Goal: Navigation & Orientation: Find specific page/section

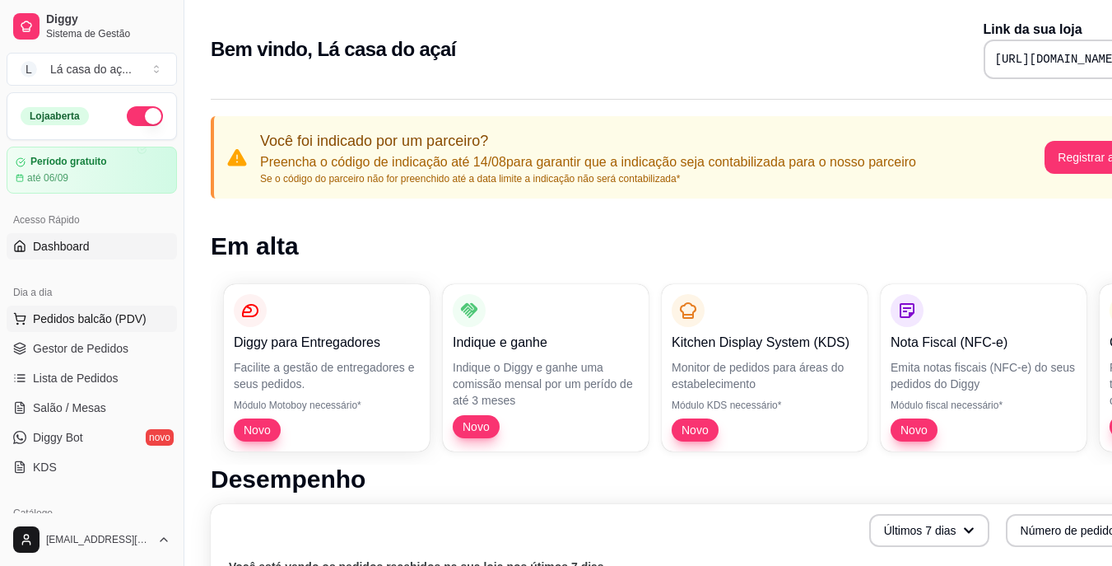
click at [91, 316] on span "Pedidos balcão (PDV)" at bounding box center [90, 318] width 114 height 16
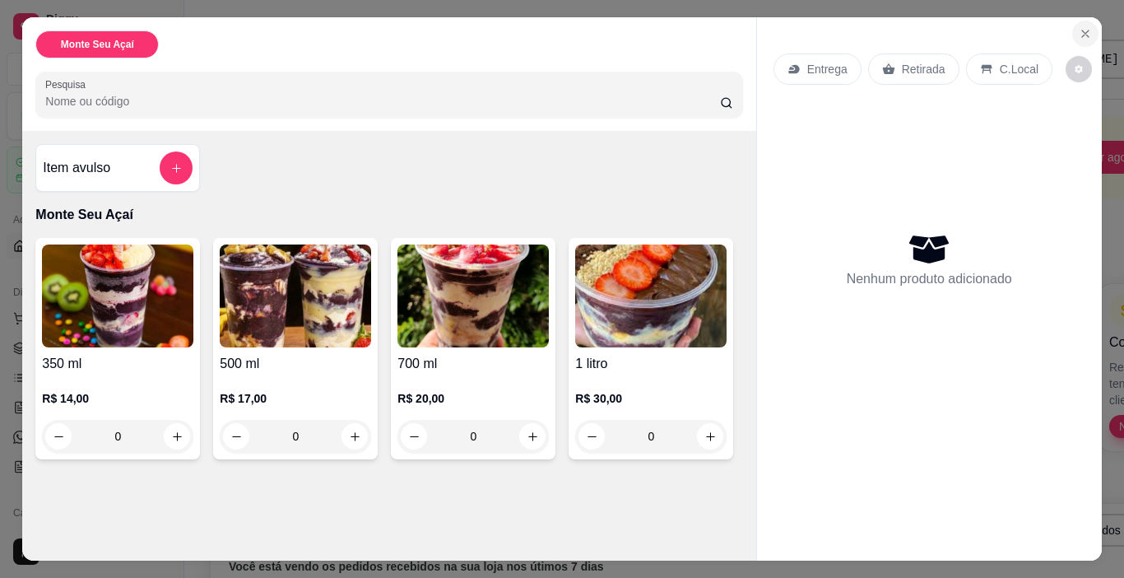
click at [1081, 31] on icon "Close" at bounding box center [1085, 33] width 13 height 13
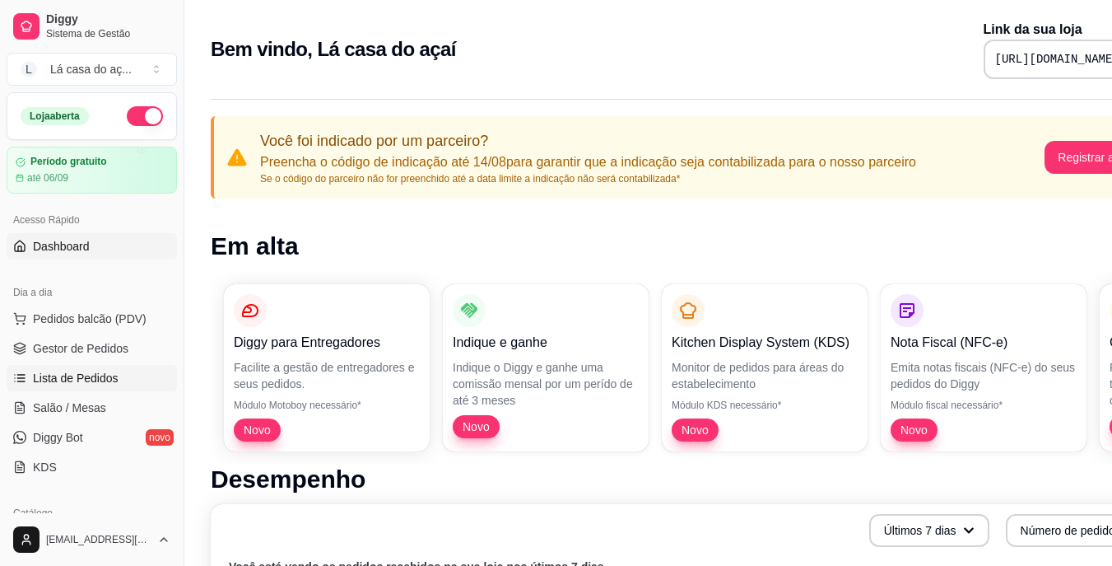
click at [85, 380] on span "Lista de Pedidos" at bounding box center [76, 378] width 86 height 16
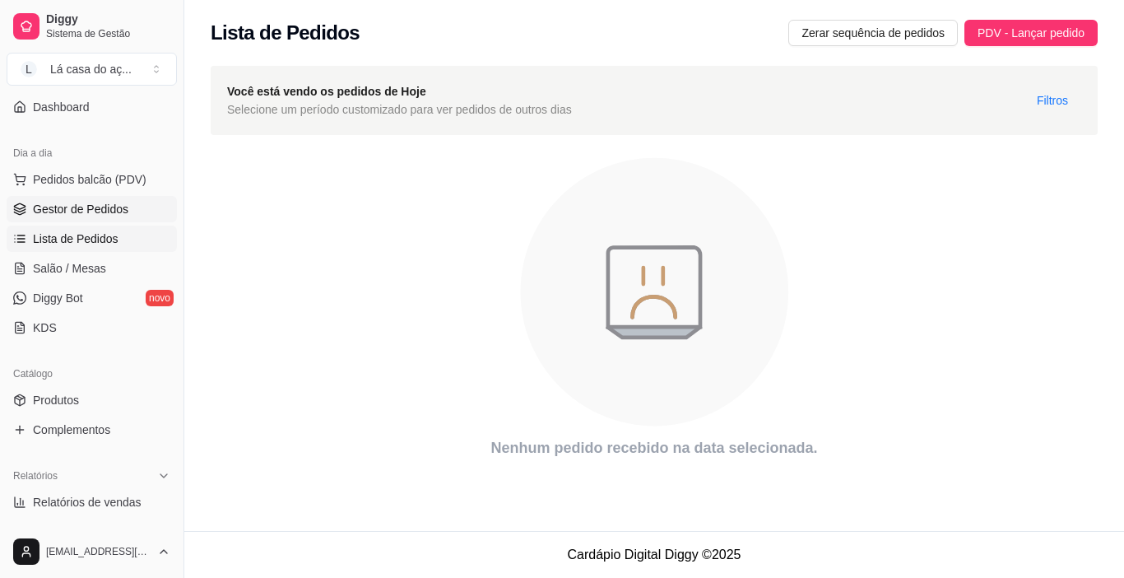
scroll to position [165, 0]
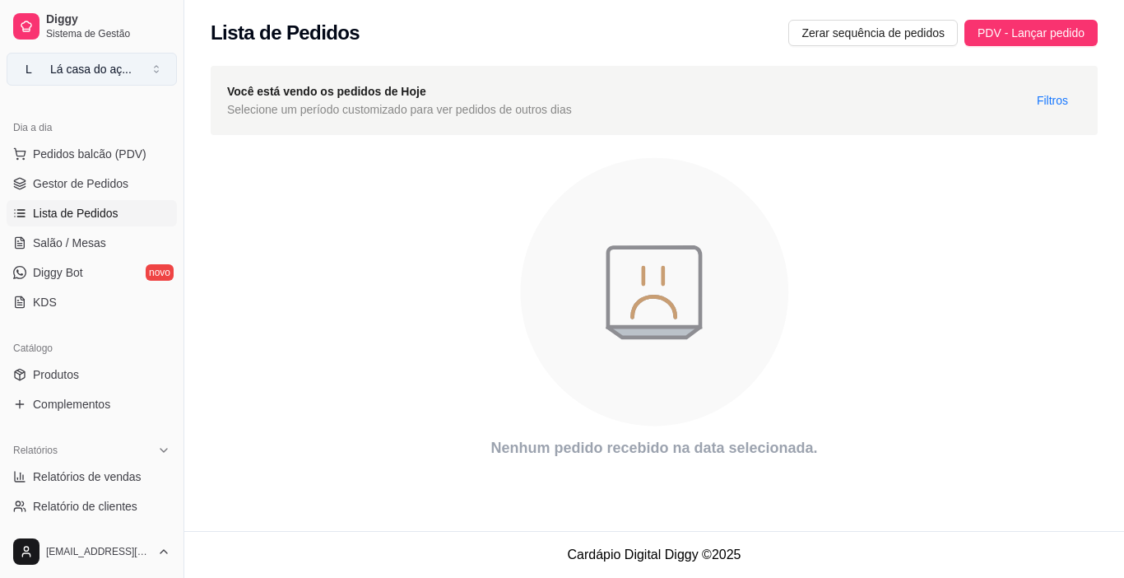
click at [161, 77] on button "L Lá casa do aç ..." at bounding box center [92, 69] width 170 height 33
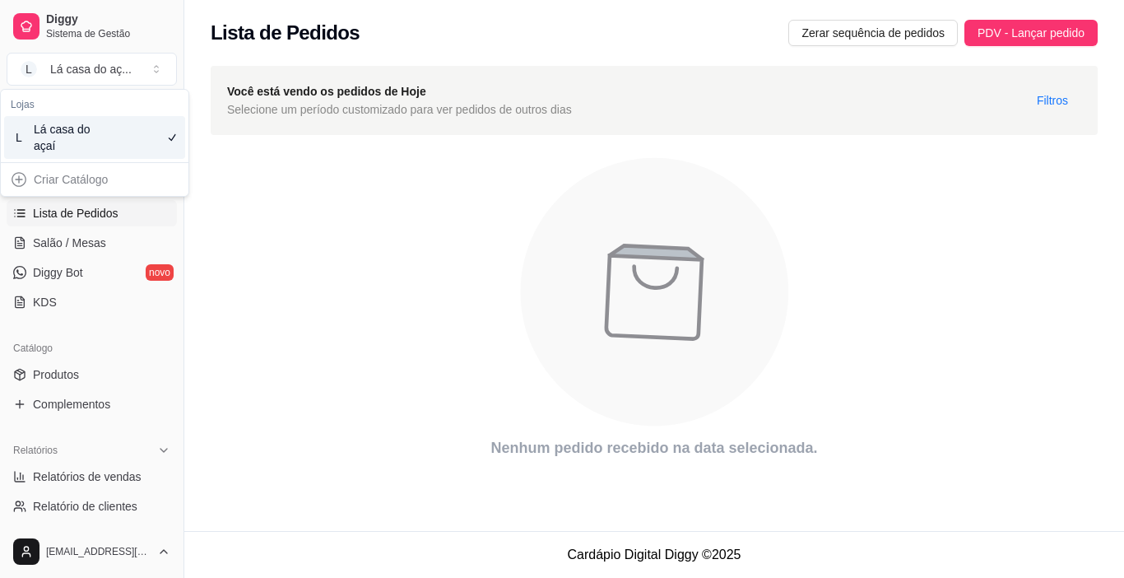
click at [301, 327] on icon "animation" at bounding box center [654, 292] width 887 height 288
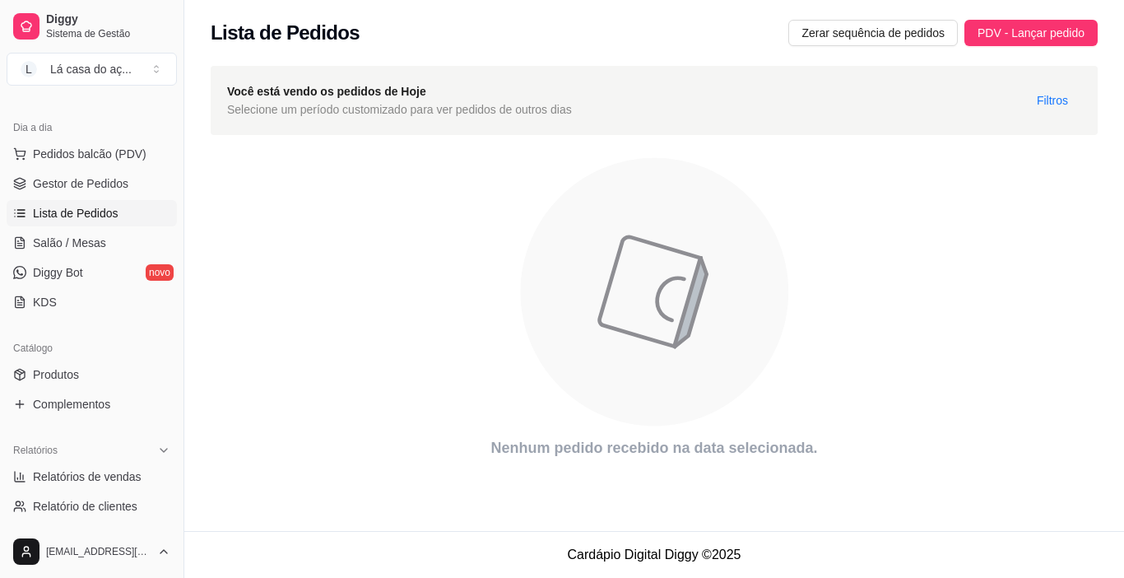
drag, startPoint x: 179, startPoint y: 212, endPoint x: 194, endPoint y: 155, distance: 59.7
click at [194, 155] on div "Diggy Sistema de Gestão L Lá casa do aç ... Loja aberta Período gratuito até 06…" at bounding box center [562, 289] width 1124 height 578
drag, startPoint x: 177, startPoint y: 182, endPoint x: 182, endPoint y: 134, distance: 48.0
click at [182, 134] on button "Toggle Sidebar" at bounding box center [183, 289] width 13 height 578
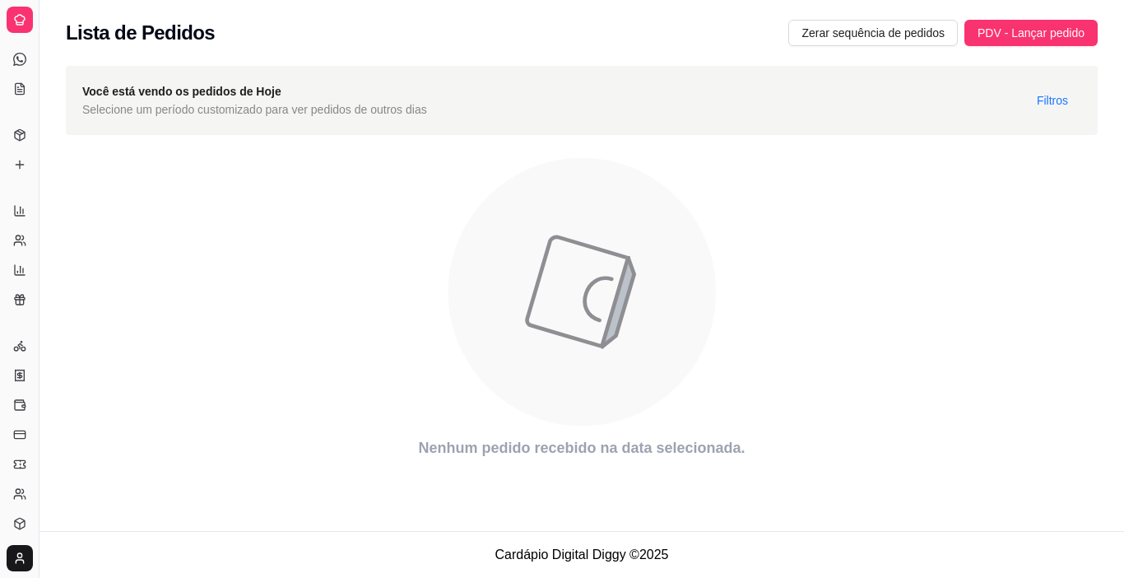
scroll to position [57, 0]
click at [16, 9] on div at bounding box center [20, 20] width 26 height 26
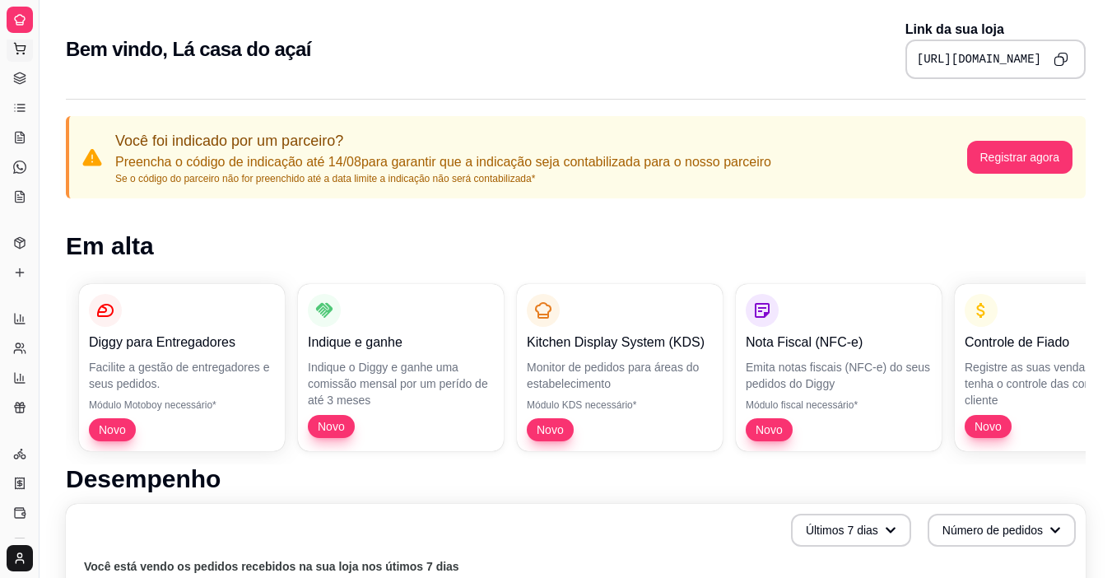
click at [21, 54] on icon at bounding box center [19, 48] width 13 height 13
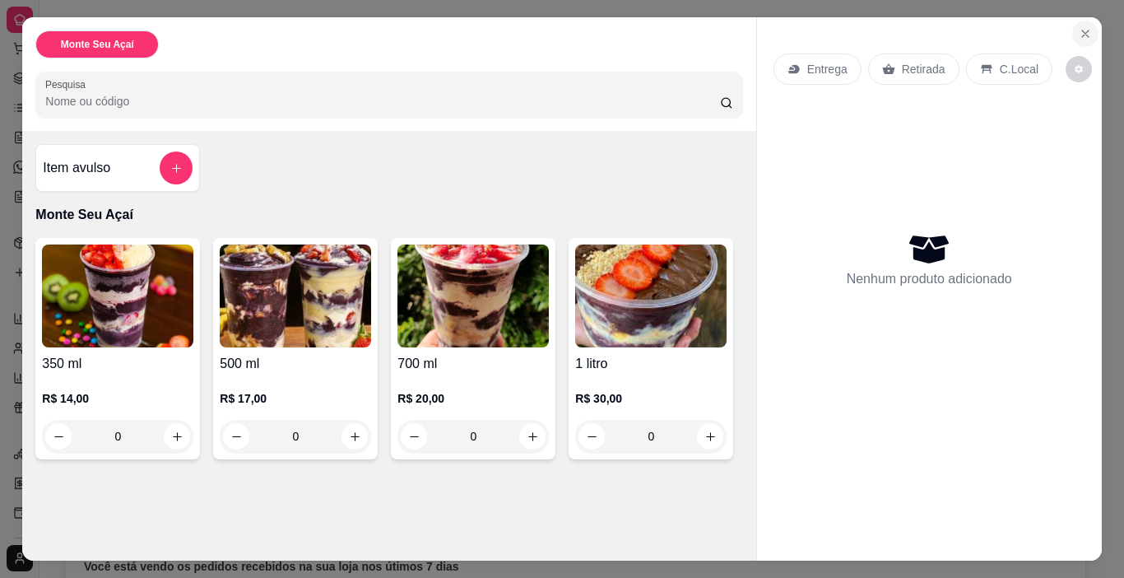
click at [1079, 33] on icon "Close" at bounding box center [1085, 33] width 13 height 13
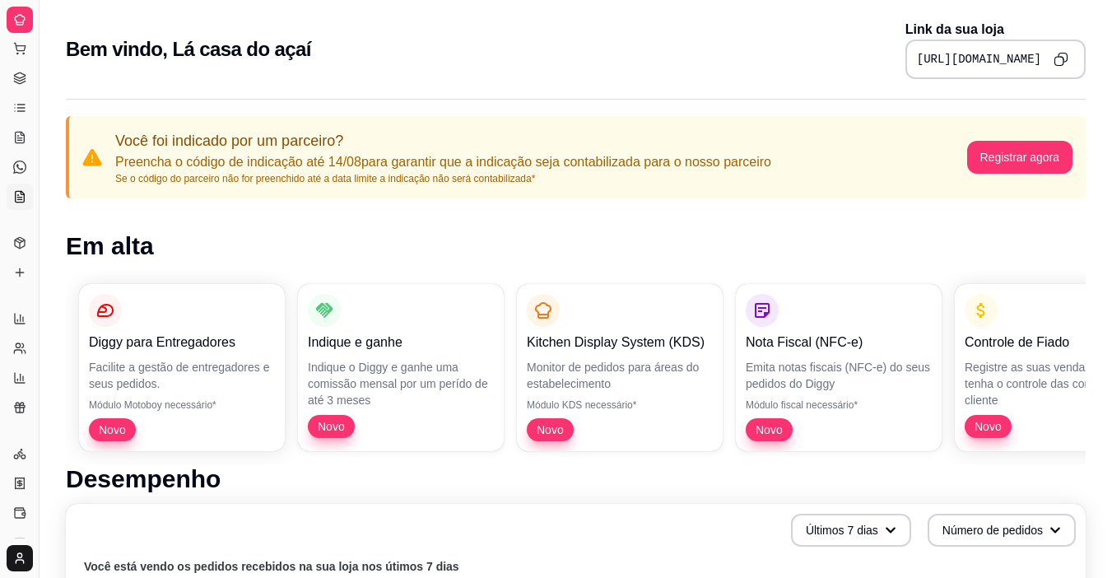
click at [21, 193] on icon at bounding box center [22, 192] width 3 height 3
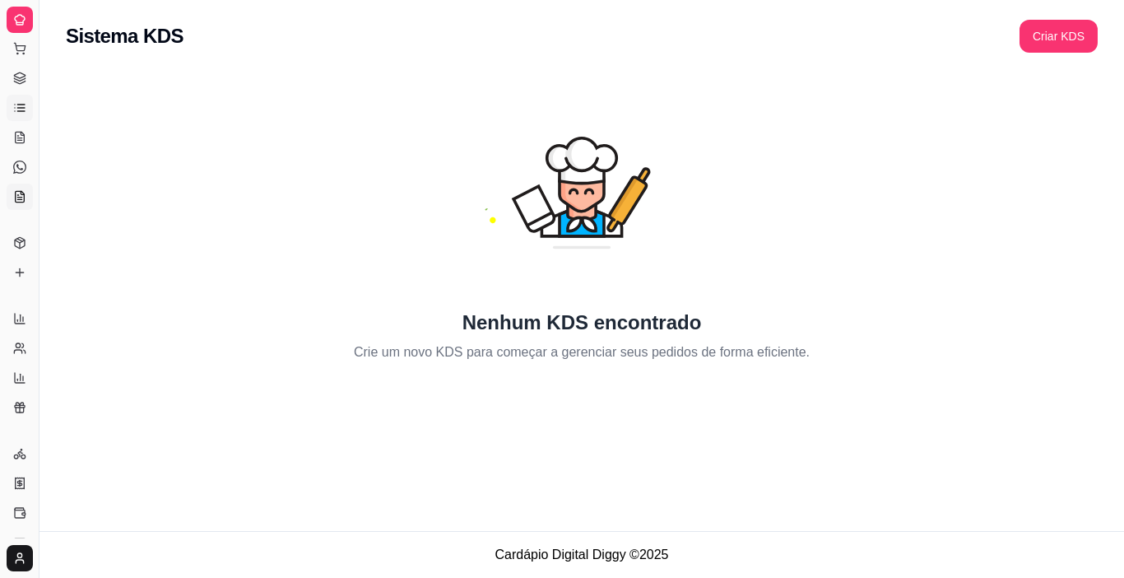
click at [27, 102] on link "Lista de Pedidos" at bounding box center [20, 108] width 26 height 26
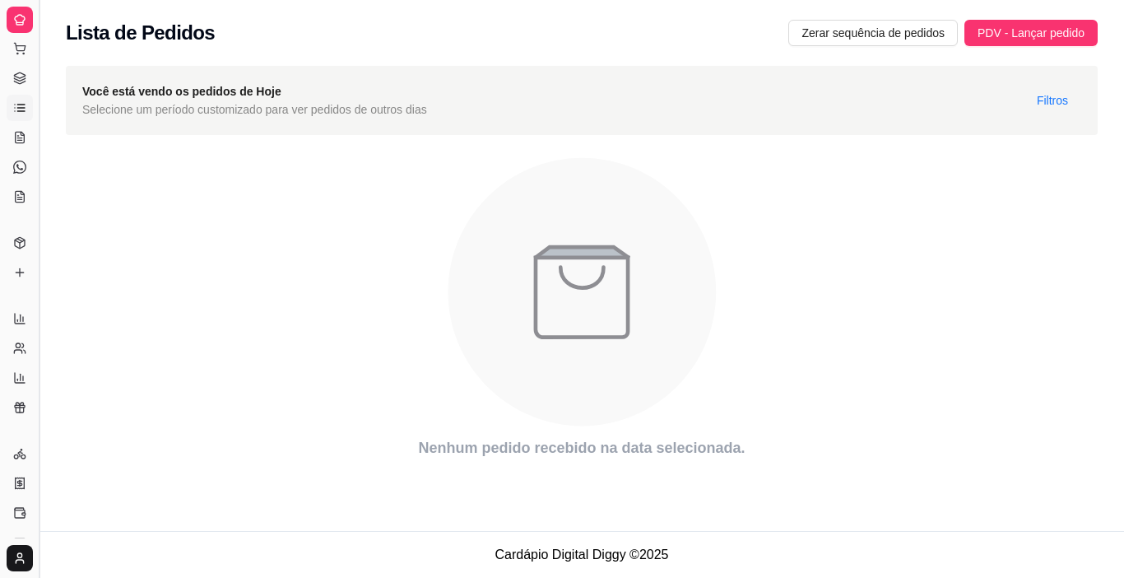
click at [42, 68] on button "Toggle Sidebar" at bounding box center [38, 289] width 13 height 578
